Goal: Information Seeking & Learning: Learn about a topic

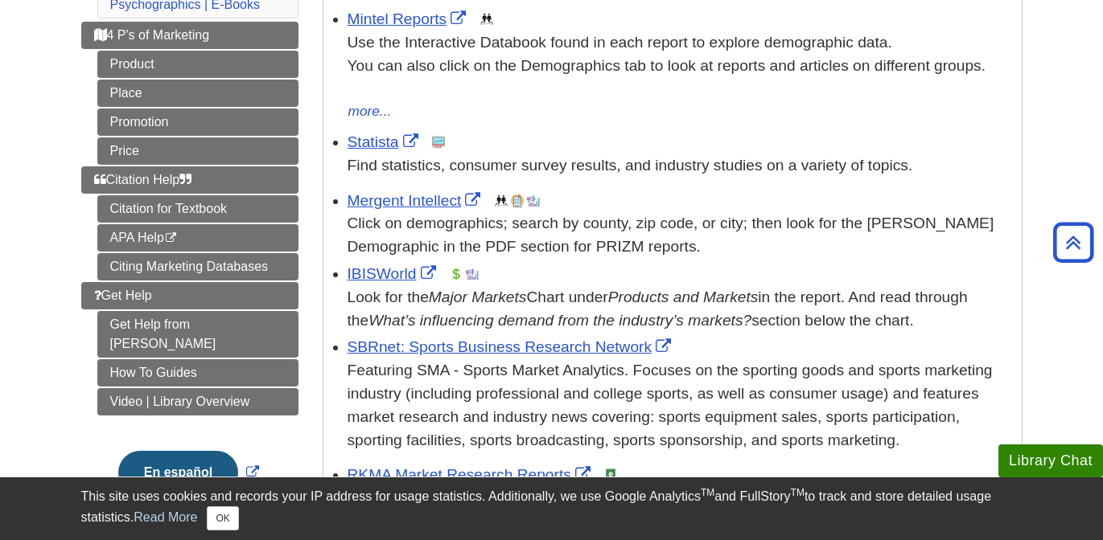
scroll to position [345, 0]
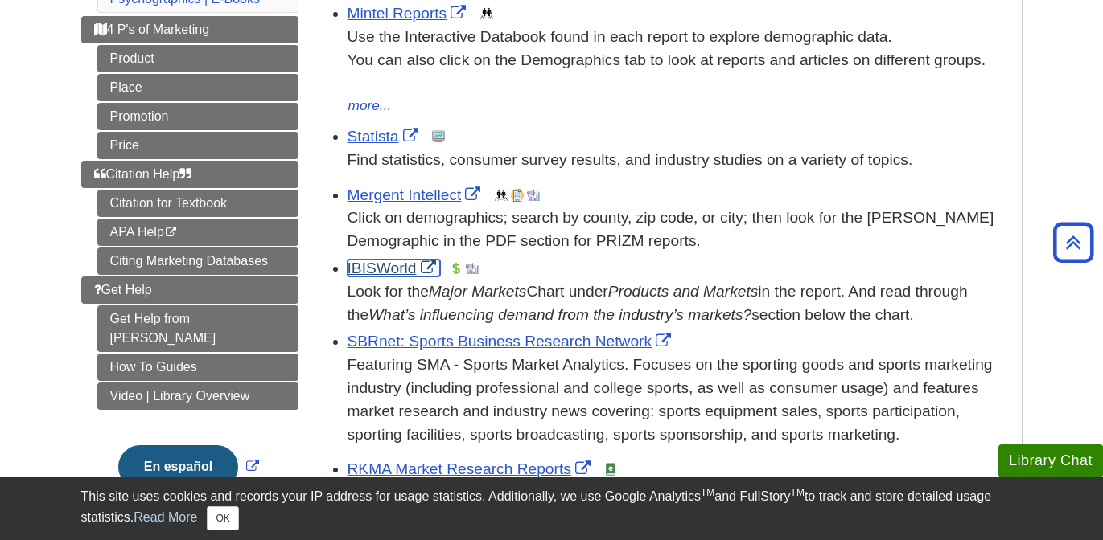
click at [384, 272] on link "IBISWorld" at bounding box center [393, 268] width 92 height 17
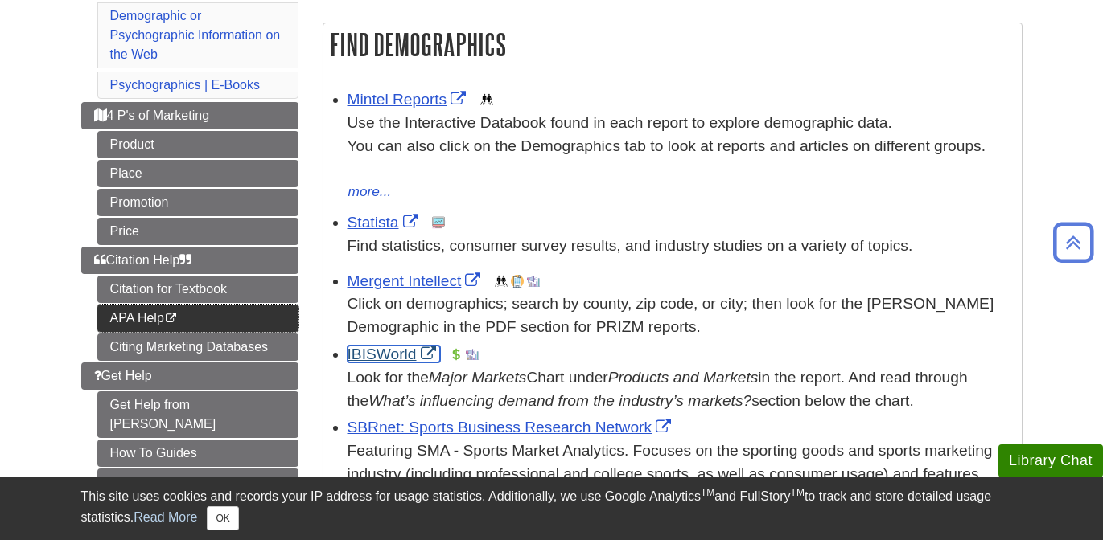
scroll to position [264, 0]
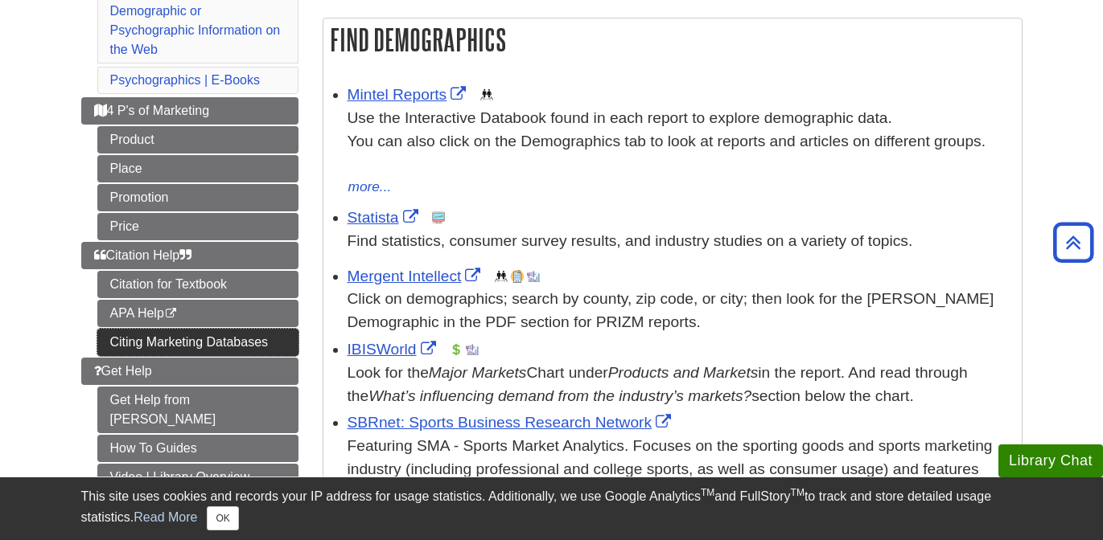
click at [185, 351] on link "Citing Marketing Databases" at bounding box center [197, 342] width 201 height 27
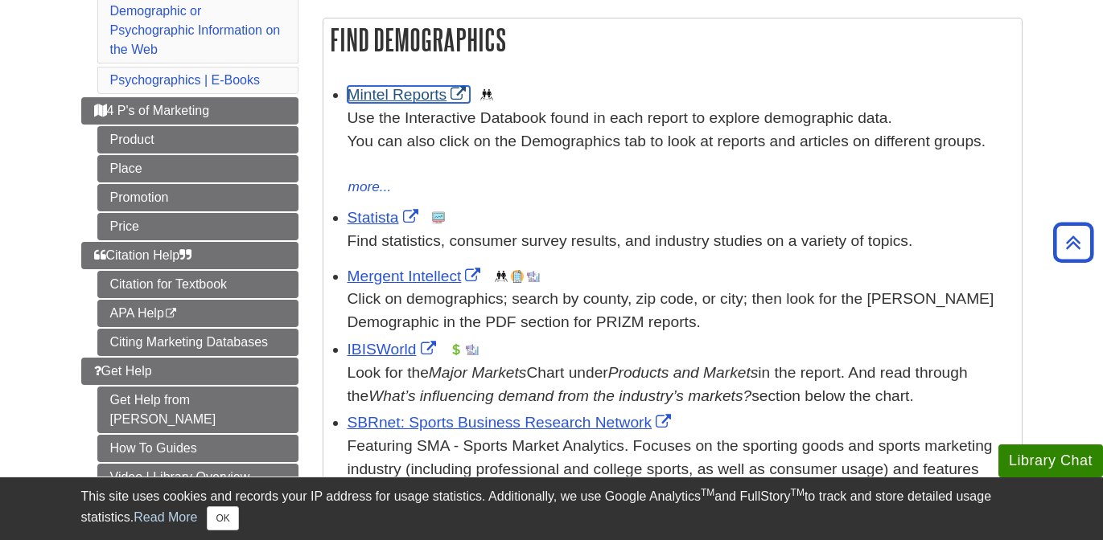
click at [395, 102] on link "Mintel Reports" at bounding box center [408, 94] width 123 height 17
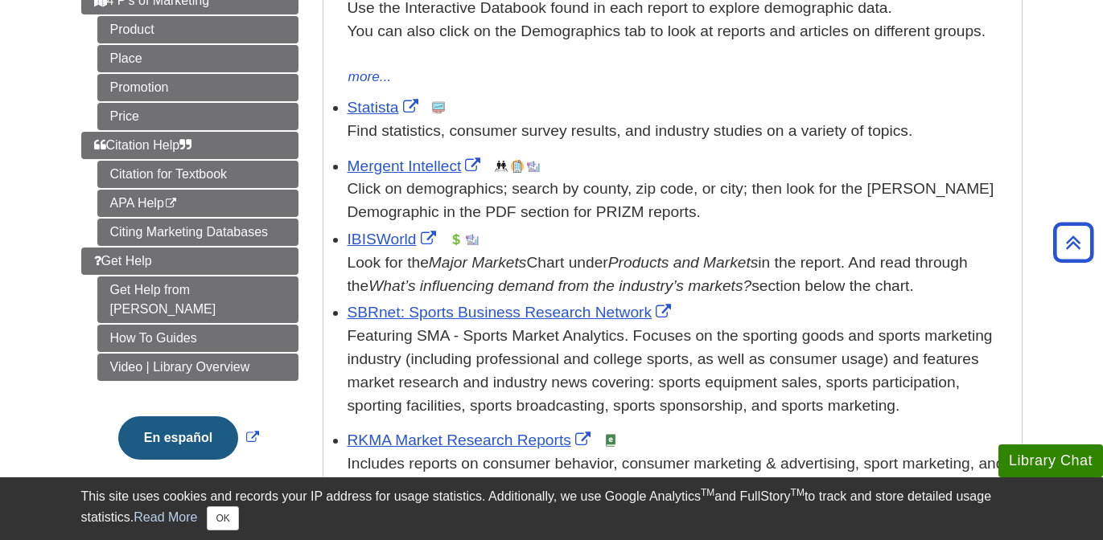
scroll to position [383, 0]
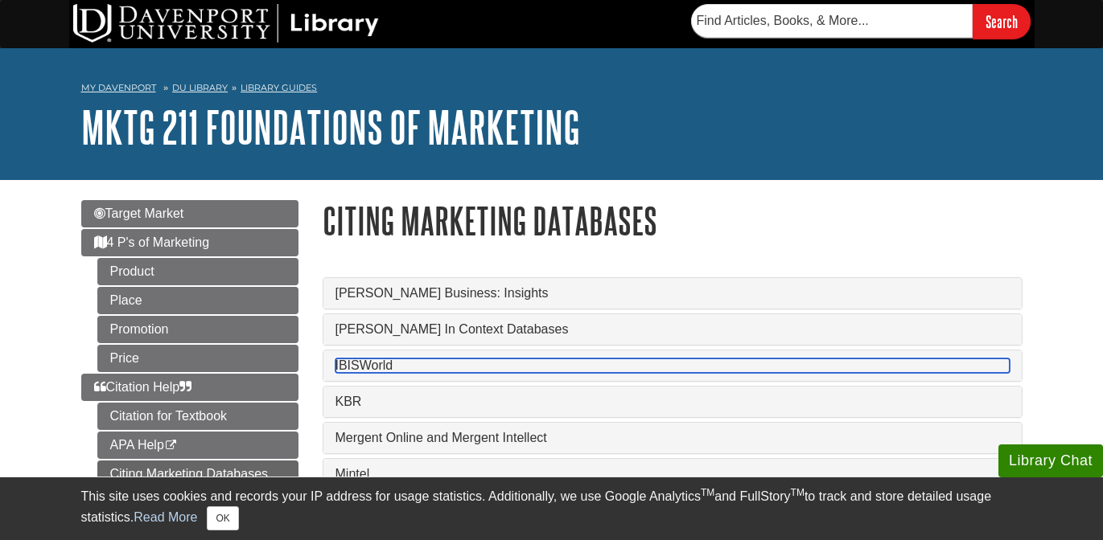
click at [364, 373] on link "IBISWorld" at bounding box center [672, 366] width 674 height 14
